Goal: Check status: Check status

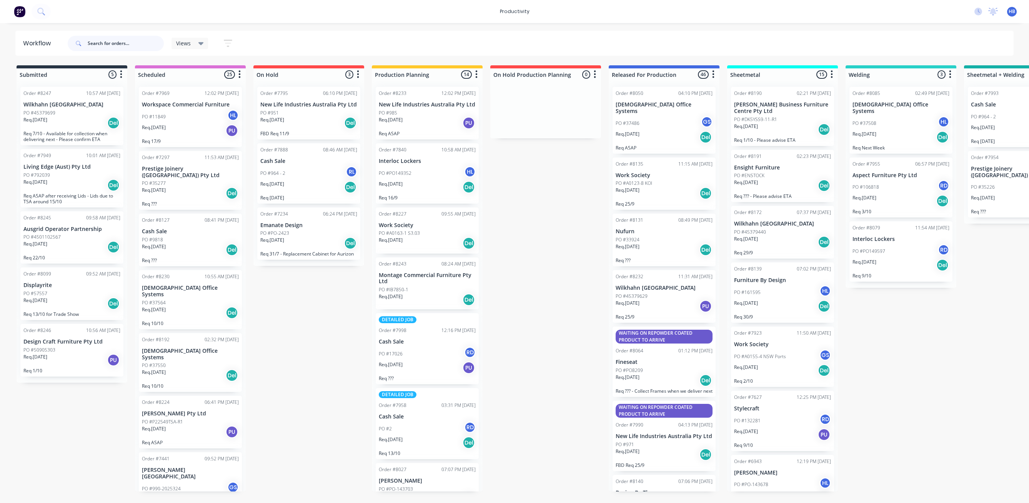
drag, startPoint x: 132, startPoint y: 45, endPoint x: 69, endPoint y: 35, distance: 63.8
click at [69, 35] on div at bounding box center [116, 43] width 96 height 23
type input "nufurn"
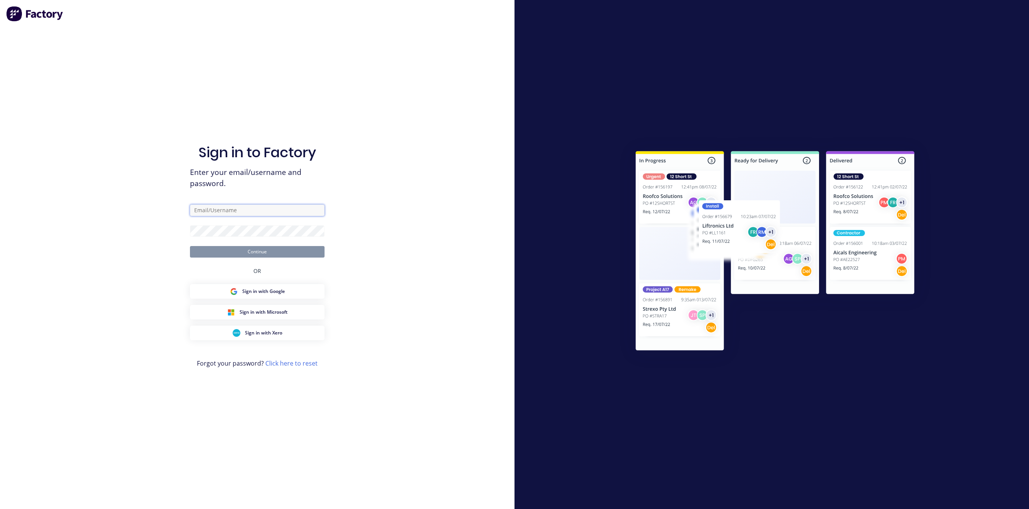
type input "[EMAIL_ADDRESS][DOMAIN_NAME]"
click at [264, 254] on button "Continue" at bounding box center [257, 252] width 135 height 12
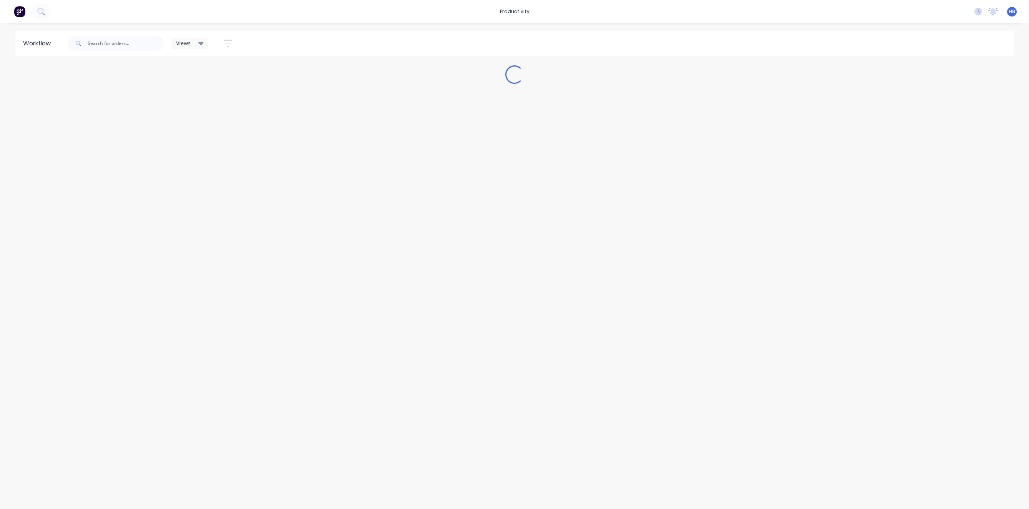
drag, startPoint x: 264, startPoint y: 254, endPoint x: 189, endPoint y: 177, distance: 107.7
click at [192, 179] on div "Workflow Views Save new view None (Default) edit Delivery edit Production Plann…" at bounding box center [514, 262] width 1029 height 463
click at [98, 42] on input "text" at bounding box center [126, 43] width 76 height 15
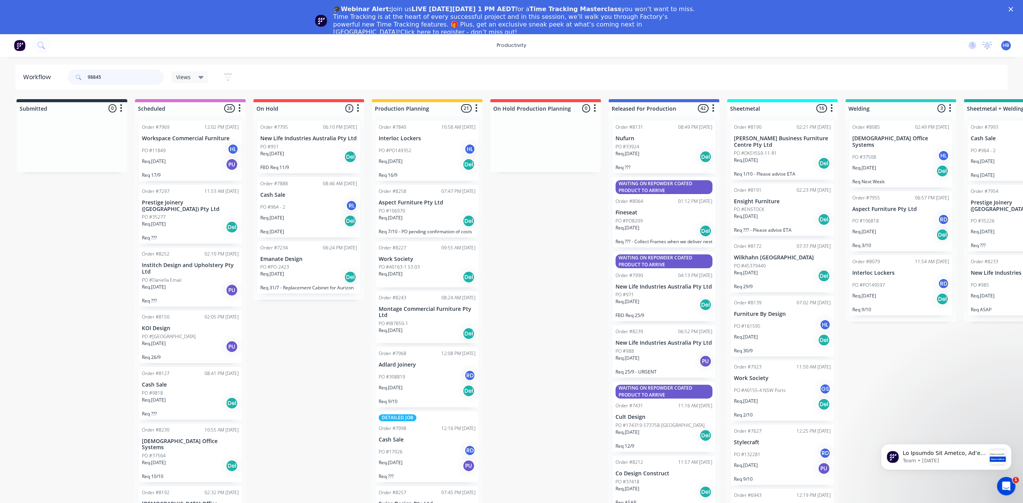
type input "98845"
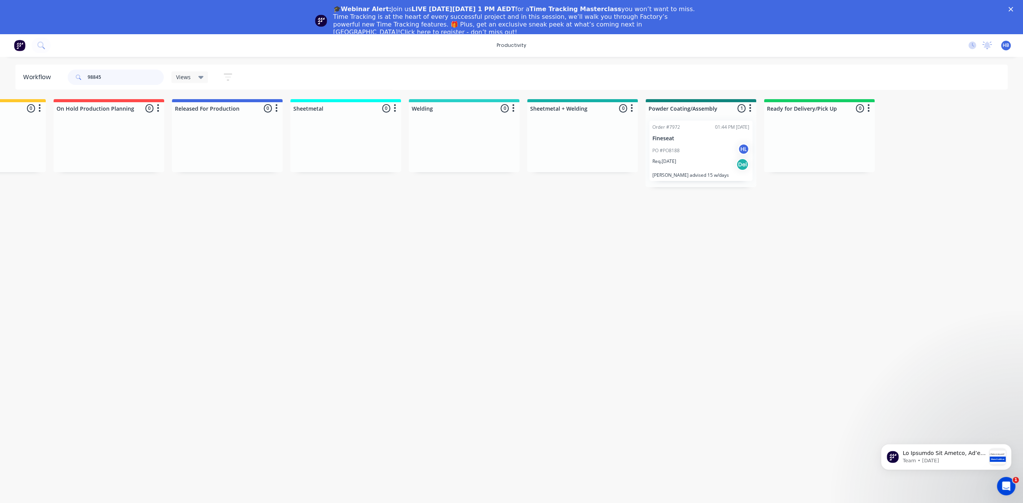
scroll to position [0, 482]
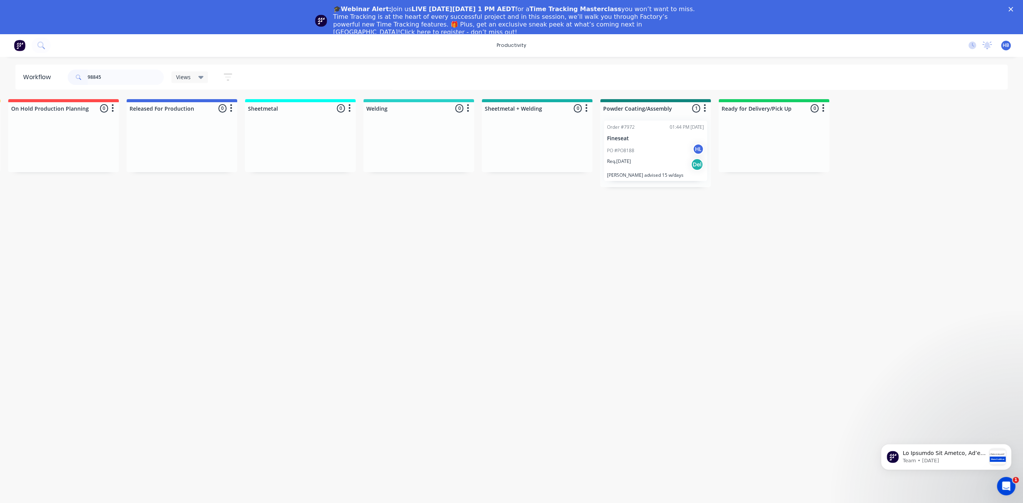
click at [656, 151] on div "PO #PO8188 HL" at bounding box center [655, 150] width 97 height 15
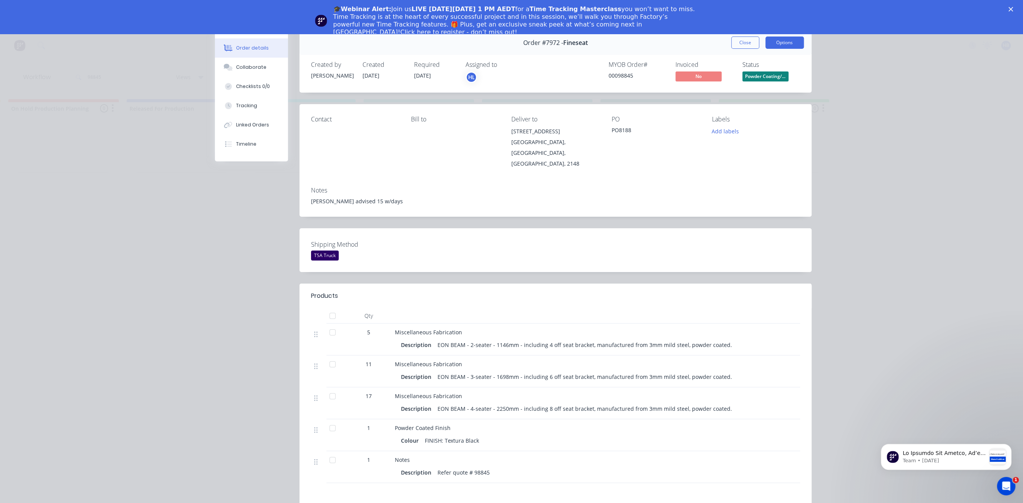
click at [786, 44] on button "Options" at bounding box center [785, 43] width 38 height 12
click at [764, 75] on div "Work Order" at bounding box center [763, 77] width 67 height 11
click at [751, 89] on div "Standard" at bounding box center [763, 93] width 67 height 11
click at [744, 41] on button "Close" at bounding box center [745, 43] width 28 height 12
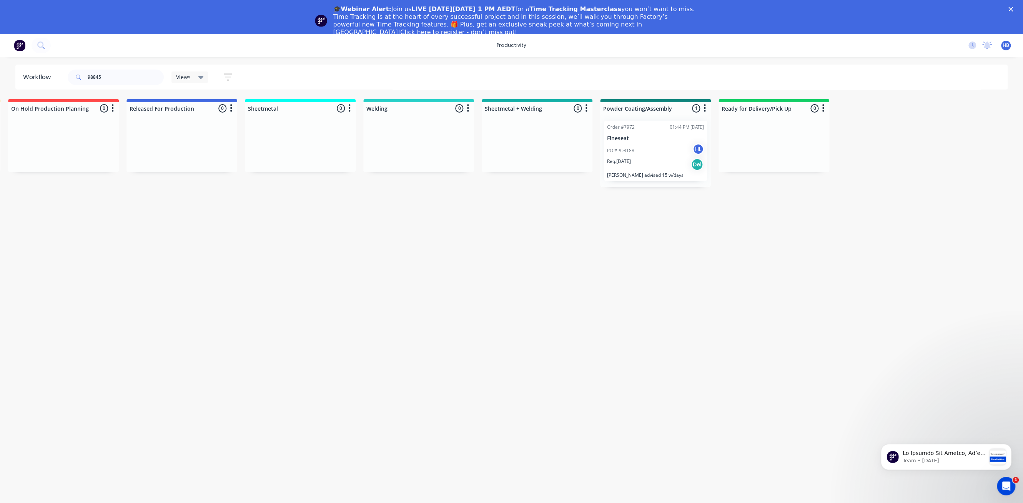
click at [658, 142] on div "Order #7972 01:44 PM [DATE] Fineseat PO #PO8188 HL Req. [DATE] [PERSON_NAME] ad…" at bounding box center [655, 151] width 103 height 60
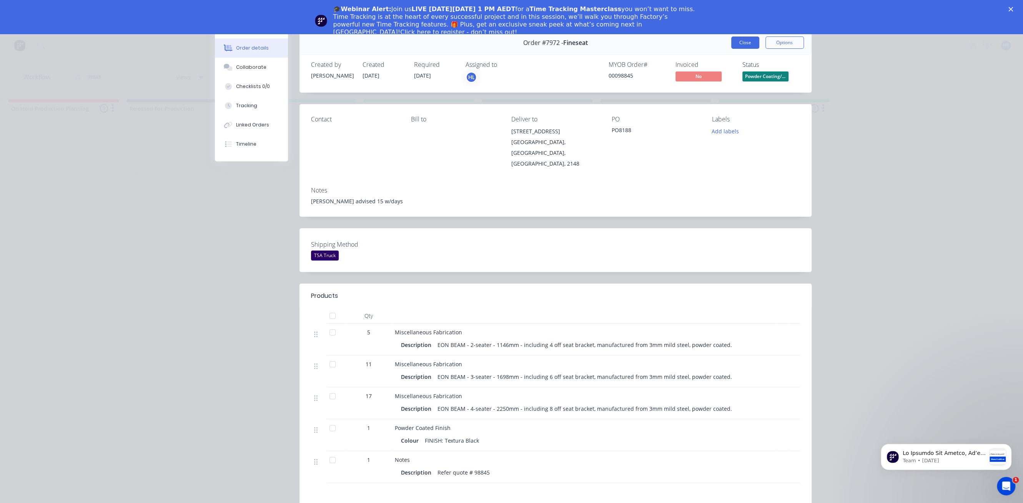
click at [742, 41] on button "Close" at bounding box center [745, 43] width 28 height 12
